Goal: Information Seeking & Learning: Learn about a topic

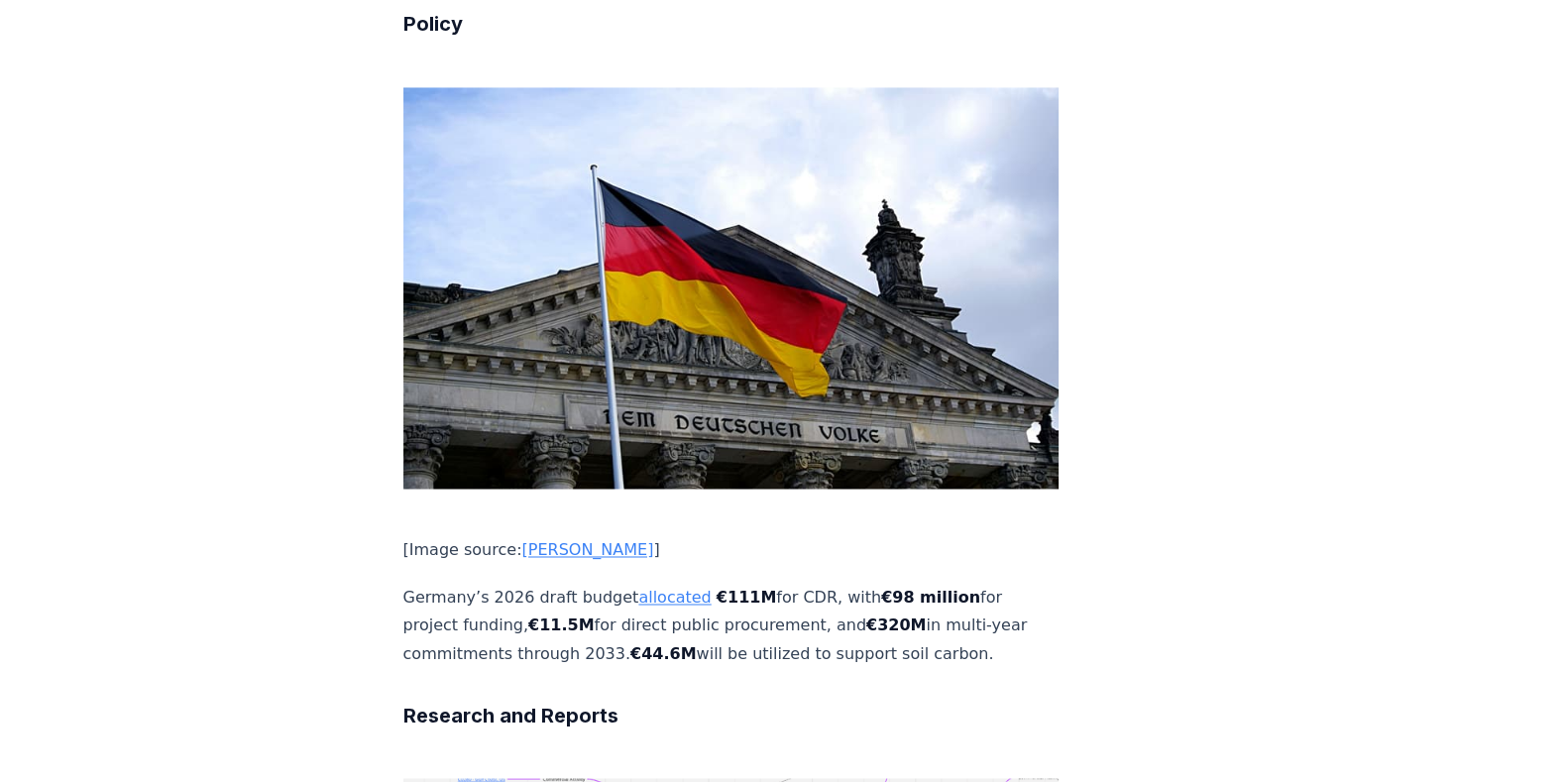
scroll to position [4048, 0]
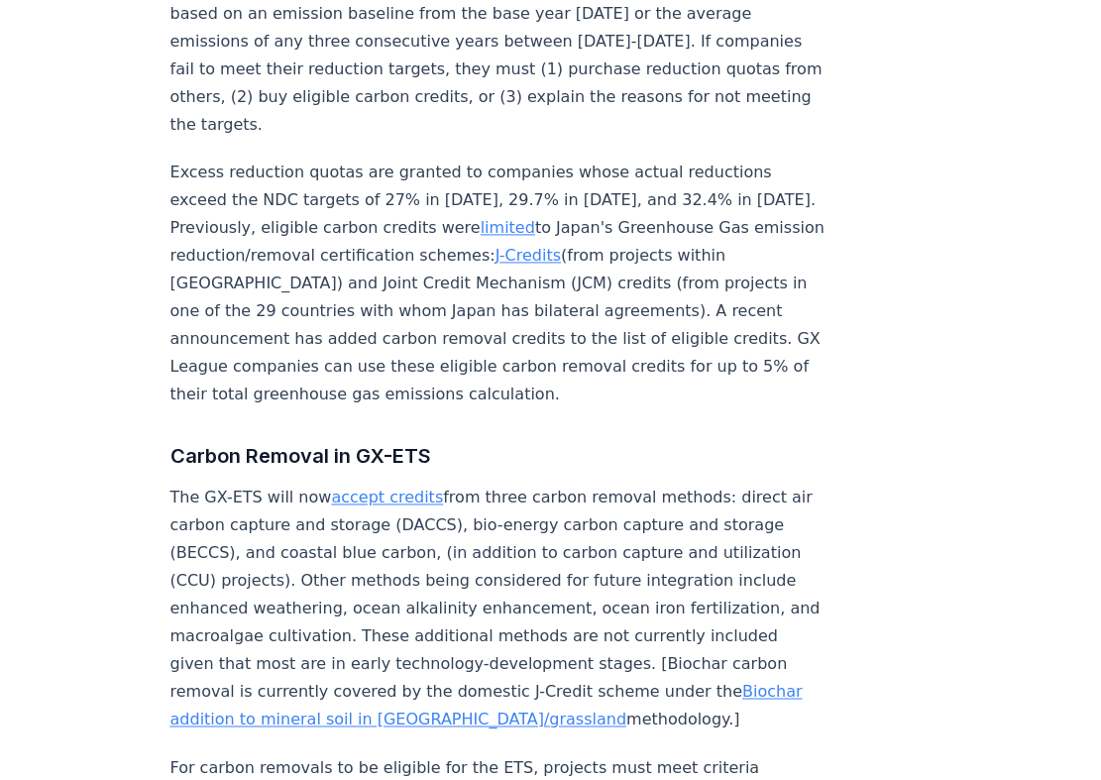
scroll to position [2633, 0]
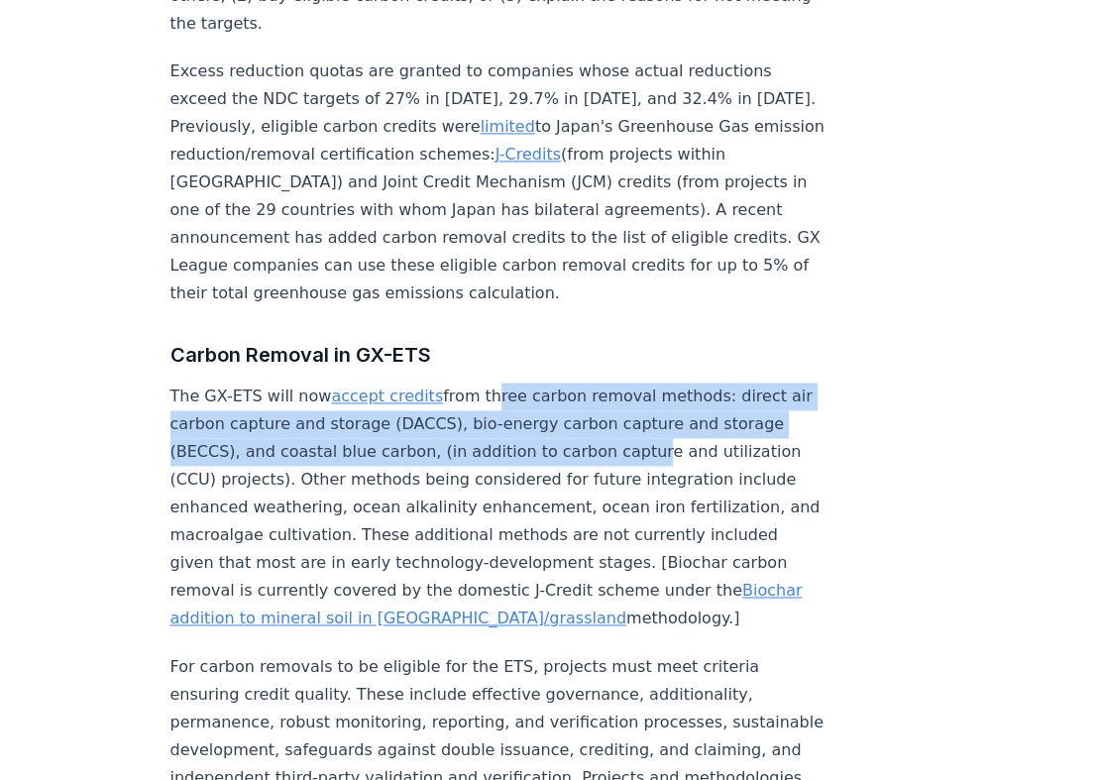
drag, startPoint x: 473, startPoint y: 339, endPoint x: 669, endPoint y: 385, distance: 201.5
click at [669, 385] on p "The GX-ETS will now accept credits from three carbon removal methods: direct ai…" at bounding box center [499, 508] width 656 height 250
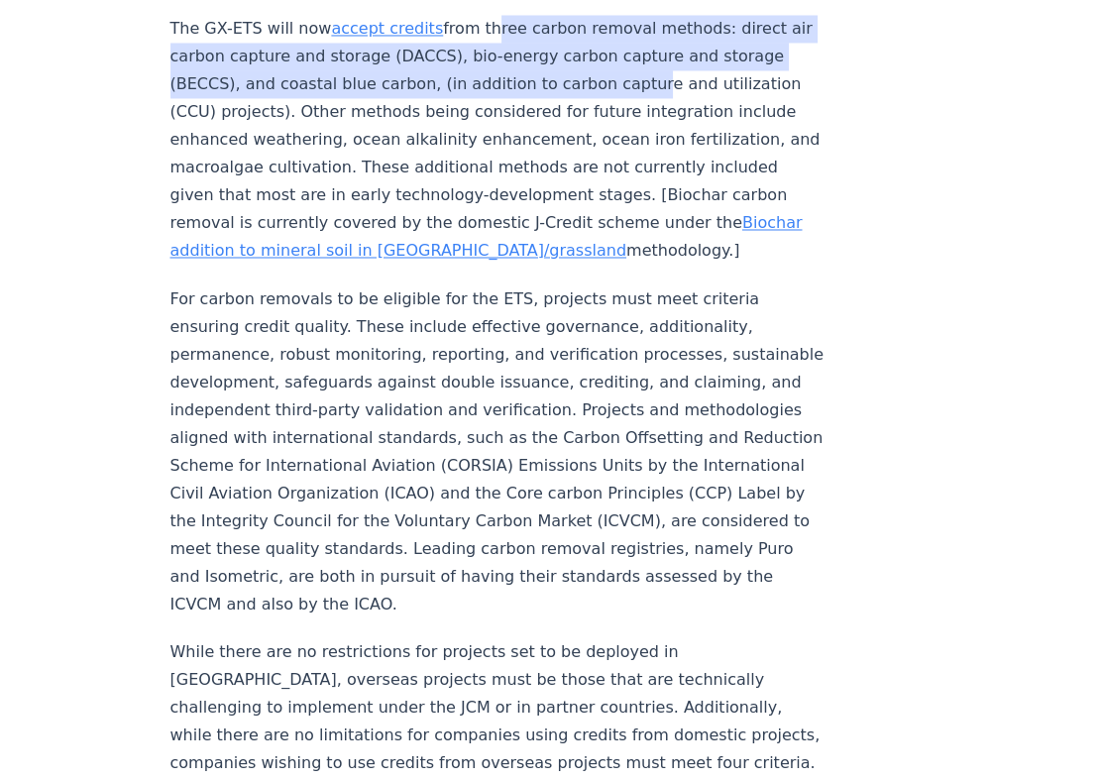
scroll to position [3018, 0]
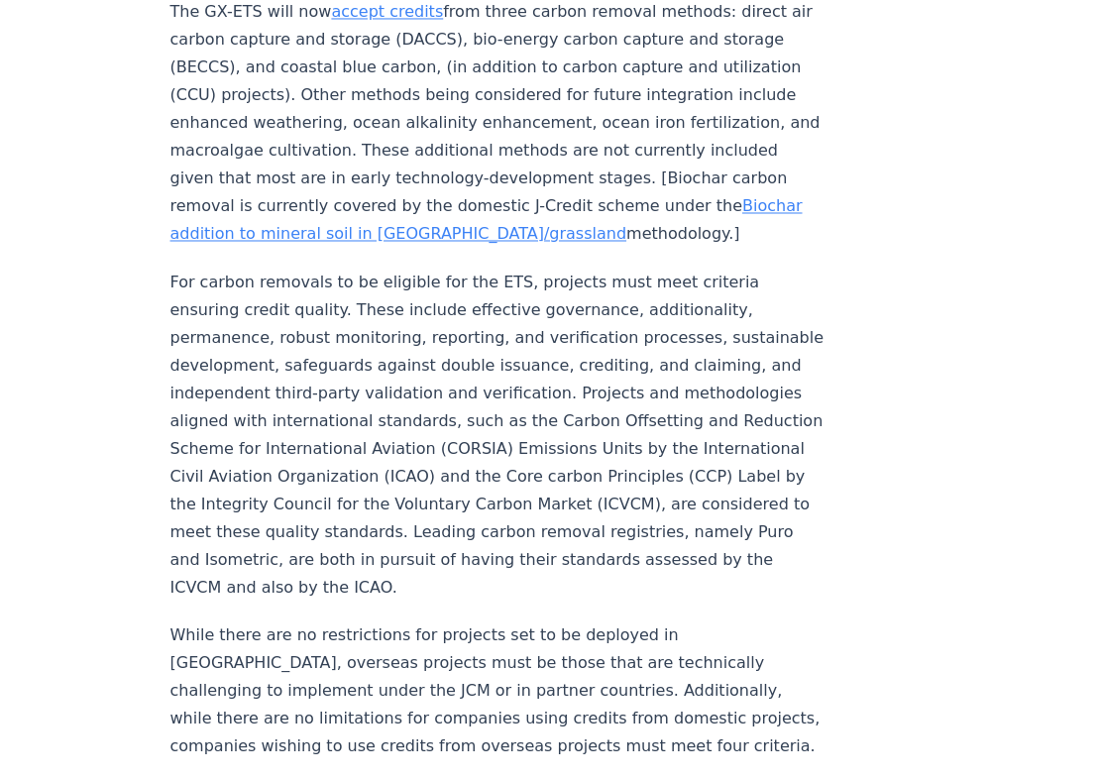
click at [626, 391] on p "For carbon removals to be eligible for the ETS, projects must meet criteria ens…" at bounding box center [499, 434] width 656 height 333
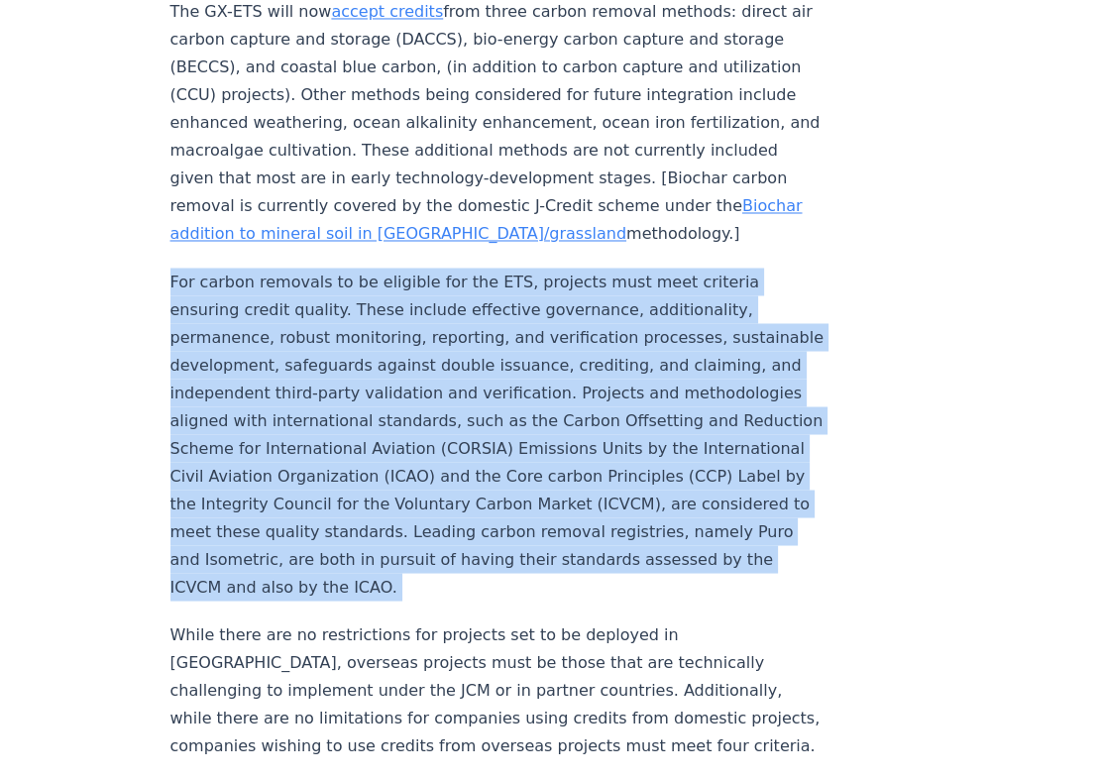
click at [626, 391] on p "For carbon removals to be eligible for the ETS, projects must meet criteria ens…" at bounding box center [499, 434] width 656 height 333
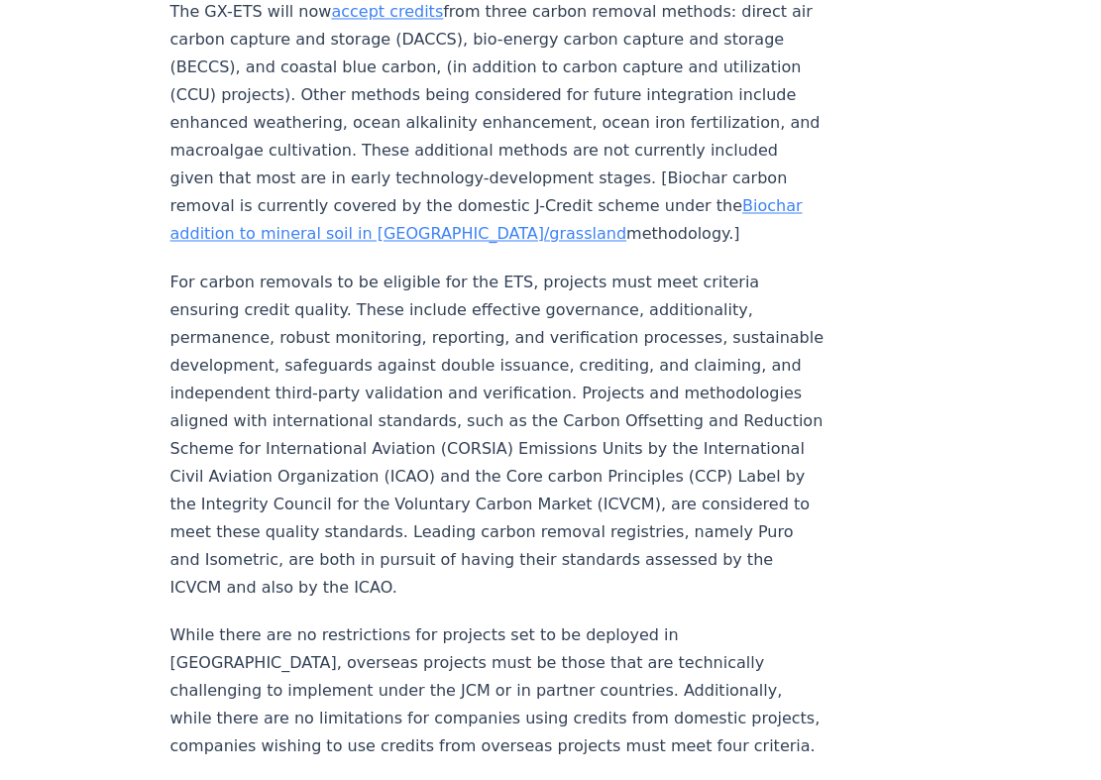
click at [626, 391] on p "For carbon removals to be eligible for the ETS, projects must meet criteria ens…" at bounding box center [499, 434] width 656 height 333
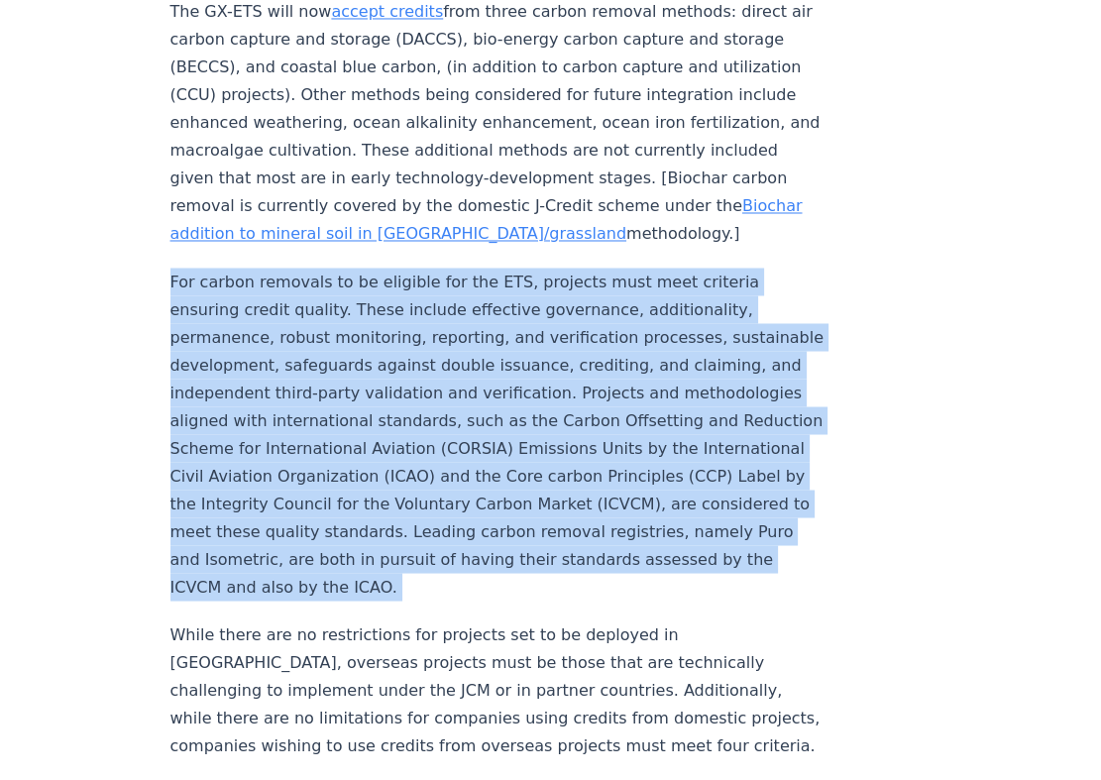
click at [626, 391] on p "For carbon removals to be eligible for the ETS, projects must meet criteria ens…" at bounding box center [499, 434] width 656 height 333
click at [556, 407] on p "For carbon removals to be eligible for the ETS, projects must meet criteria ens…" at bounding box center [499, 434] width 656 height 333
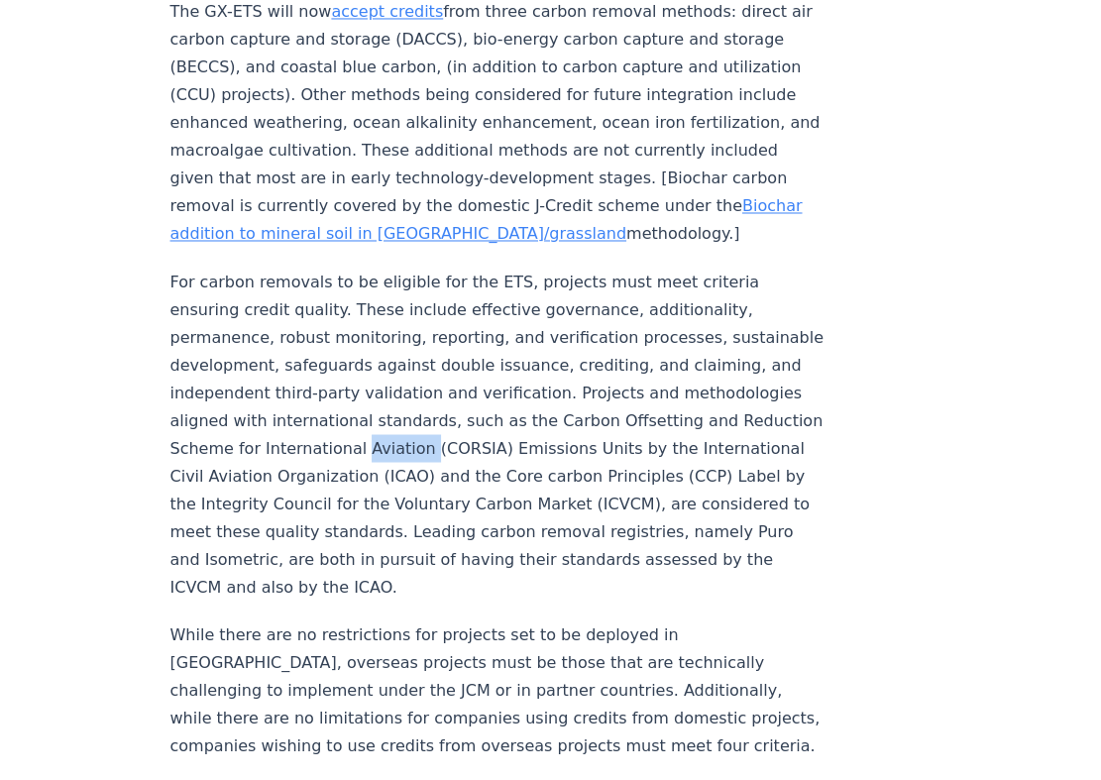
click at [556, 407] on p "For carbon removals to be eligible for the ETS, projects must meet criteria ens…" at bounding box center [499, 434] width 656 height 333
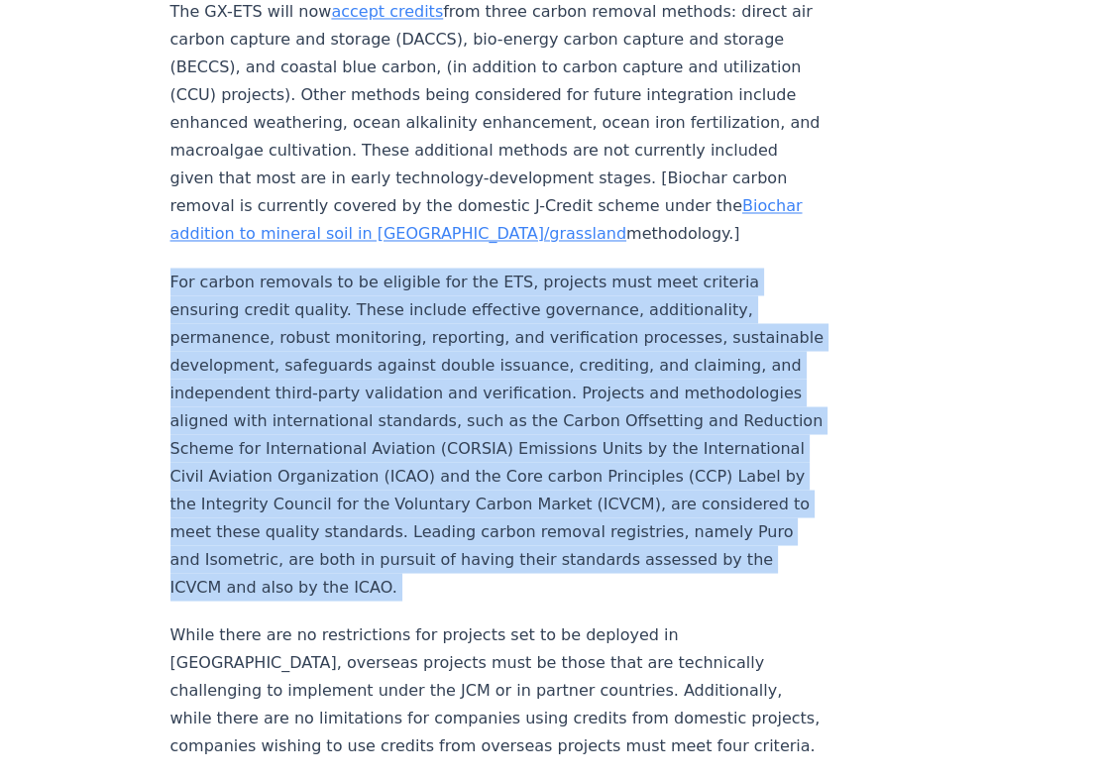
click at [556, 407] on p "For carbon removals to be eligible for the ETS, projects must meet criteria ens…" at bounding box center [499, 434] width 656 height 333
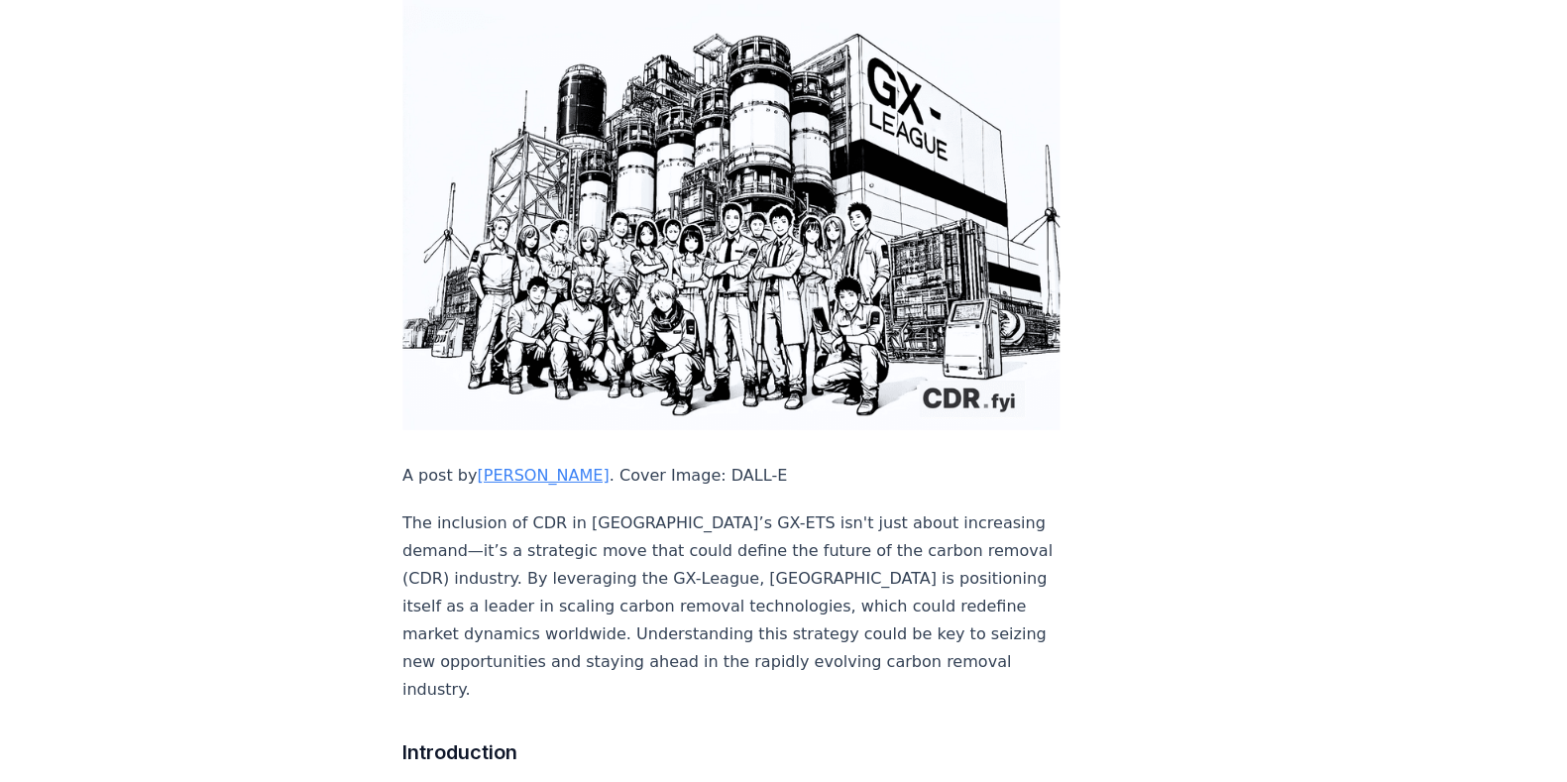
scroll to position [0, 0]
